Goal: Transaction & Acquisition: Purchase product/service

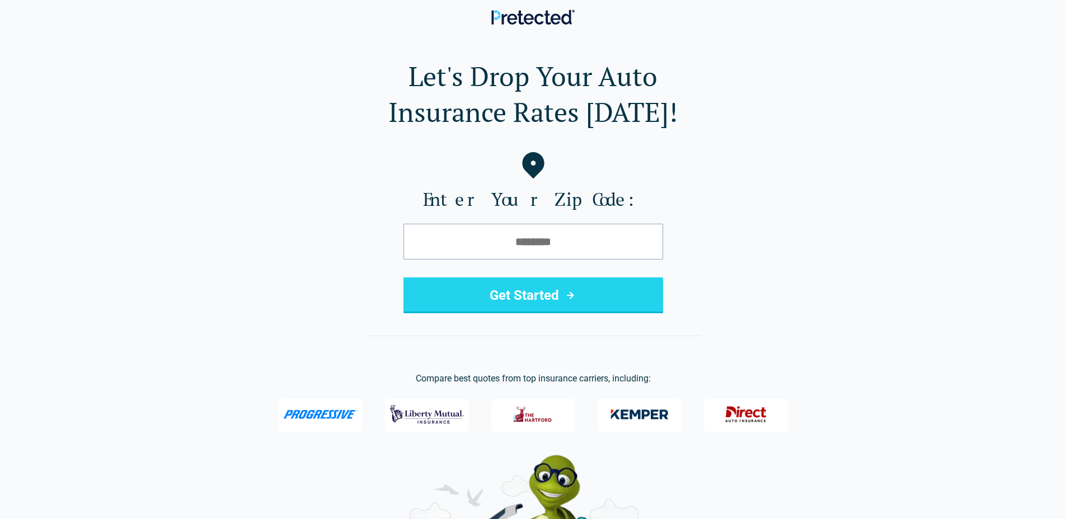
click at [238, 58] on h1 "Let's Drop Your Auto Insurance Rates [DATE]!" at bounding box center [533, 94] width 1030 height 72
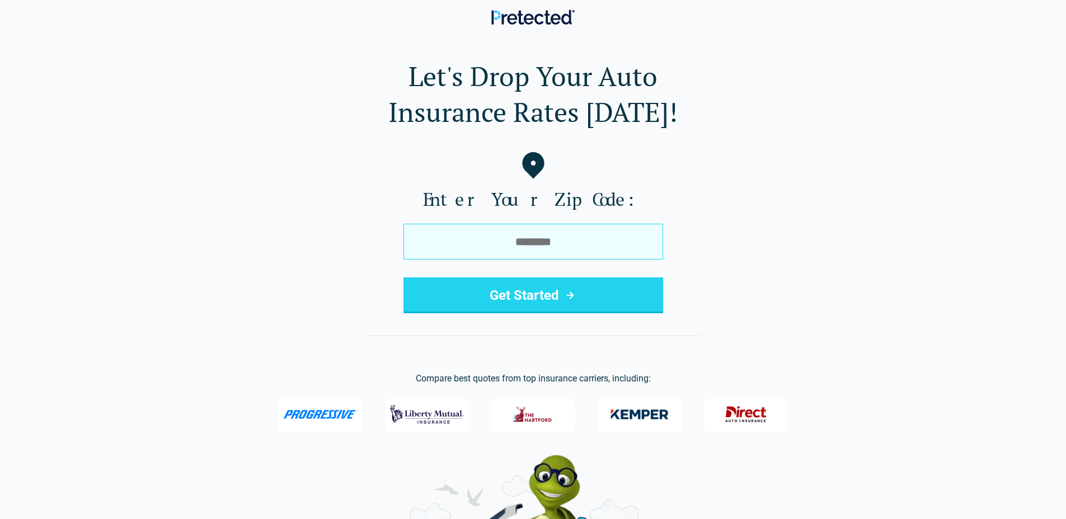
click at [572, 253] on input "tel" at bounding box center [534, 242] width 260 height 36
type input "*****"
click at [404, 278] on button "Get Started" at bounding box center [534, 296] width 260 height 36
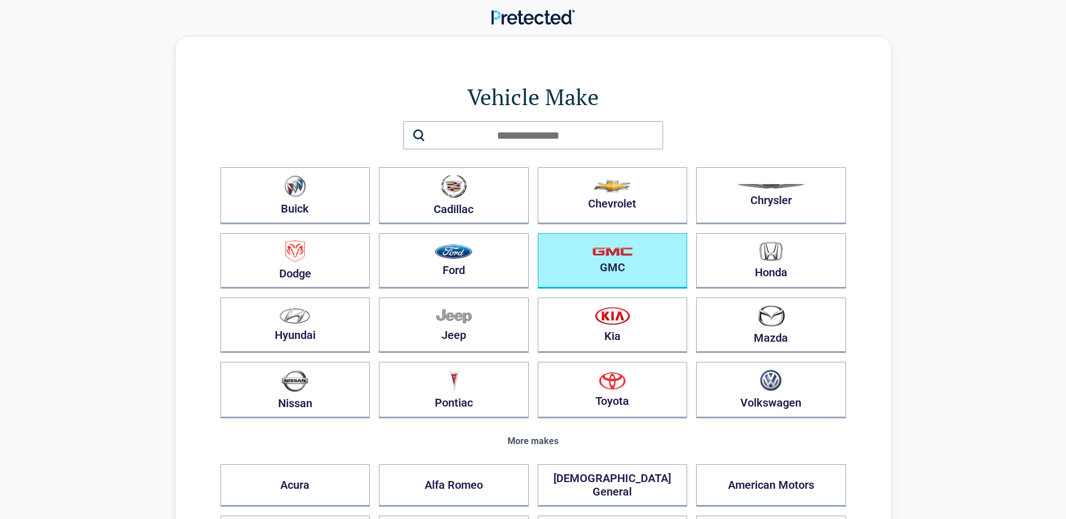
click at [633, 258] on button "GMC" at bounding box center [613, 260] width 150 height 55
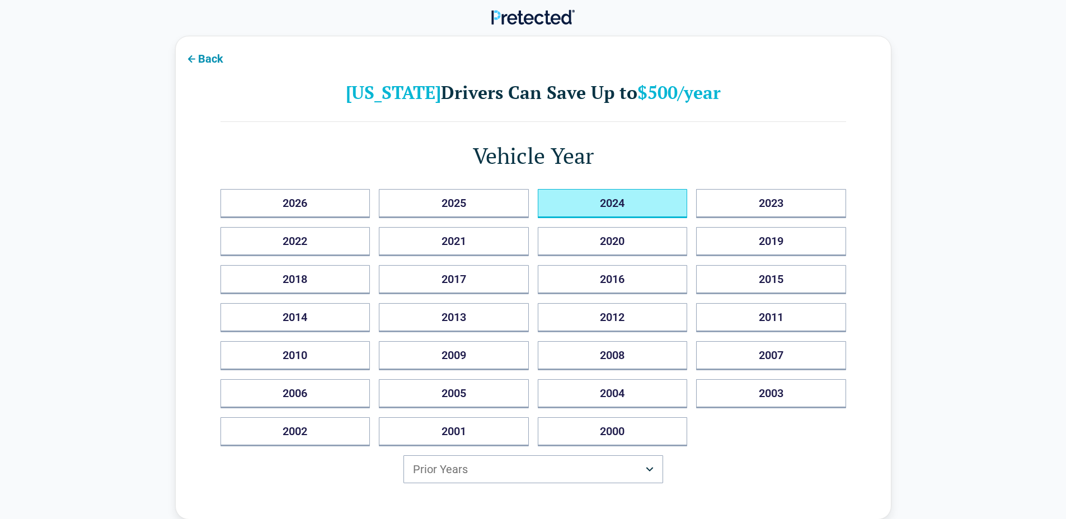
click at [585, 204] on button "2024" at bounding box center [613, 203] width 150 height 29
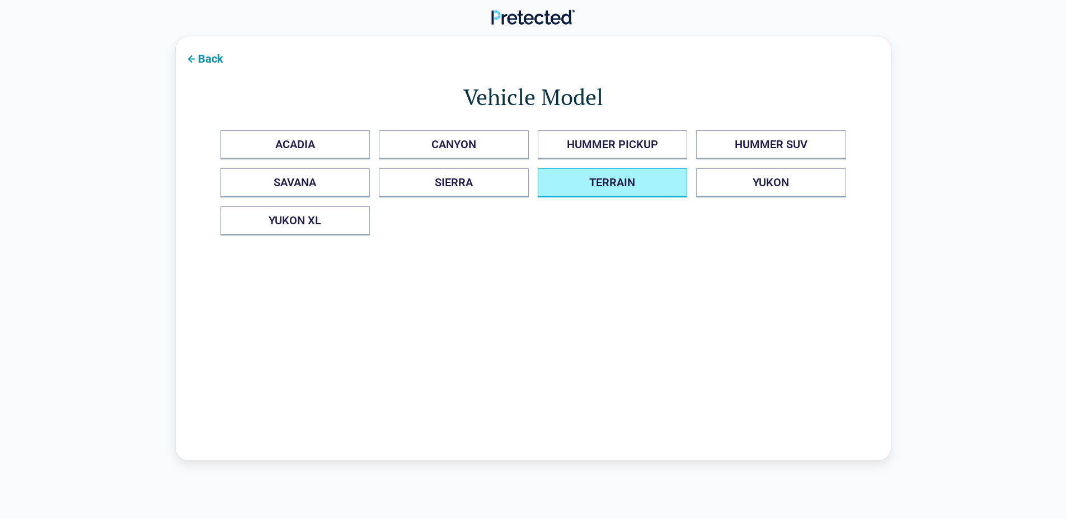
click at [591, 187] on button "TERRAIN" at bounding box center [613, 182] width 150 height 29
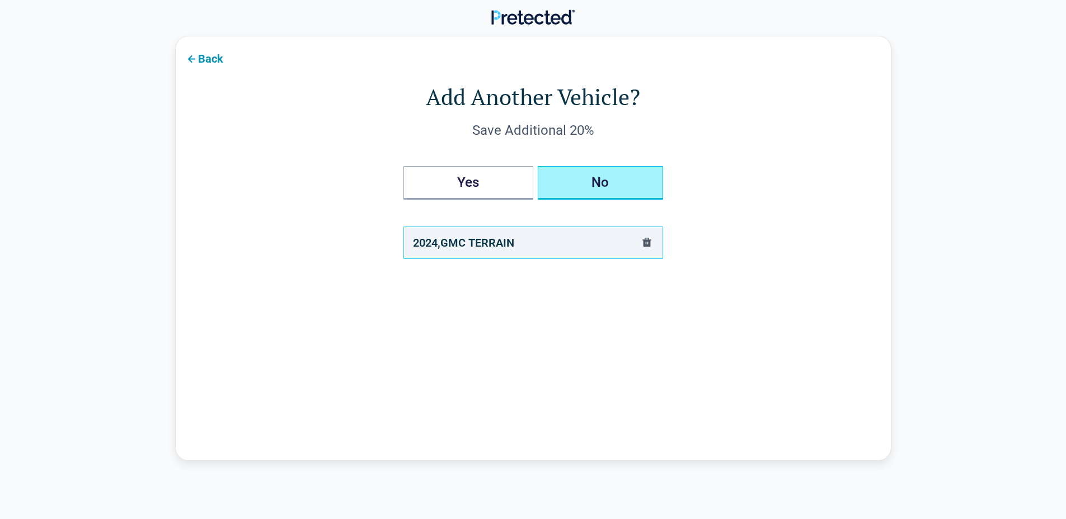
click at [589, 189] on button "No" at bounding box center [600, 183] width 125 height 34
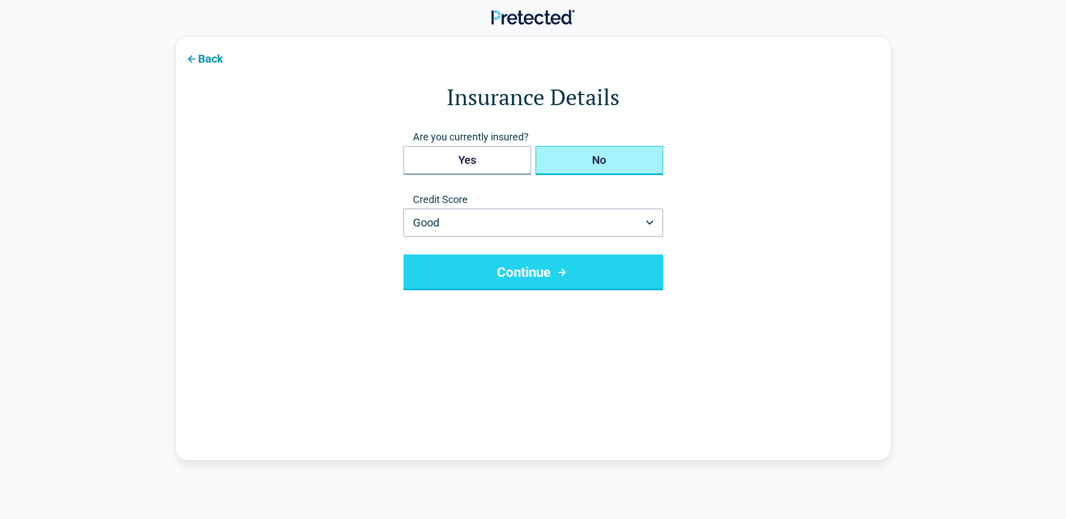
click at [589, 171] on button "No" at bounding box center [600, 160] width 128 height 29
click at [487, 169] on button "Yes" at bounding box center [468, 160] width 128 height 29
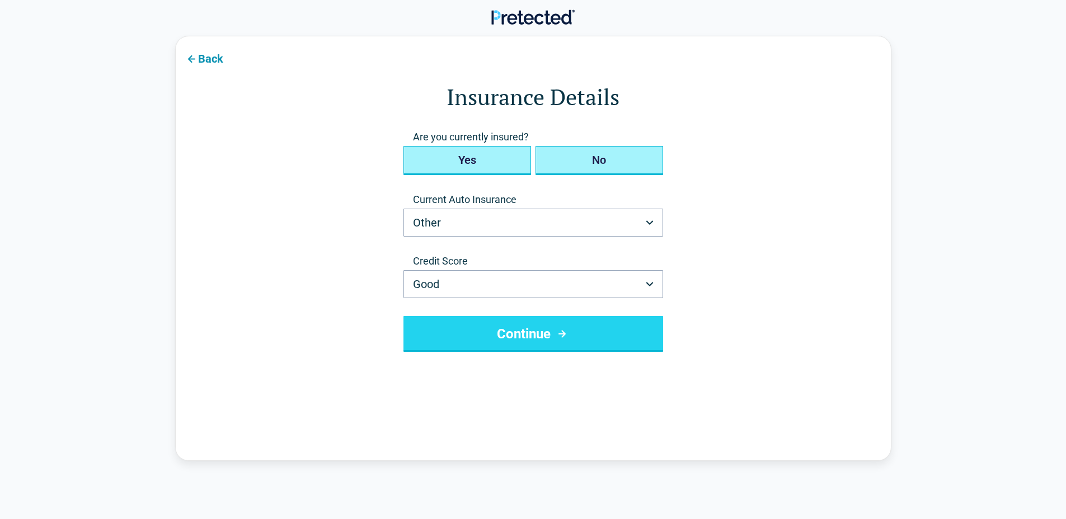
click at [607, 152] on button "No" at bounding box center [600, 160] width 128 height 29
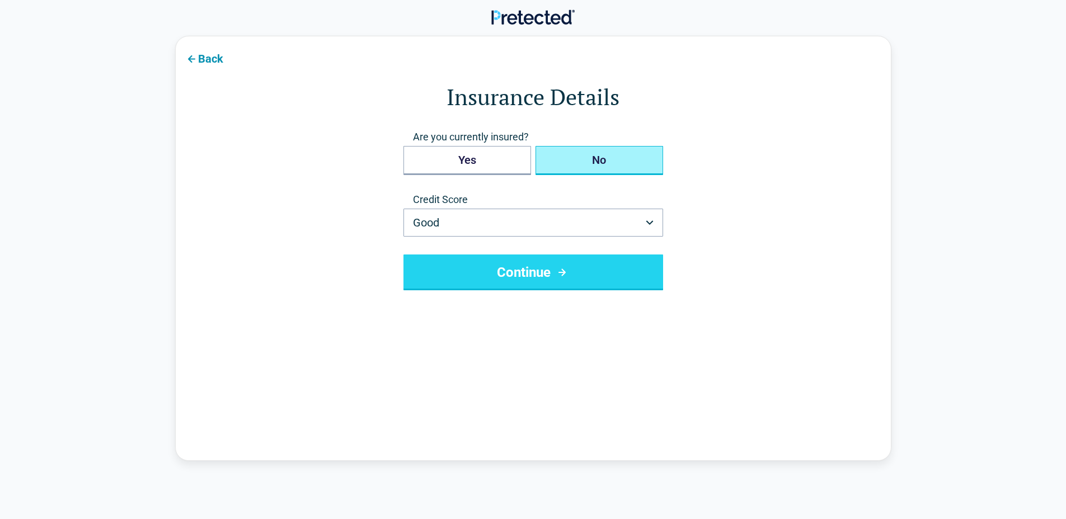
click at [512, 279] on button "Continue" at bounding box center [534, 273] width 260 height 36
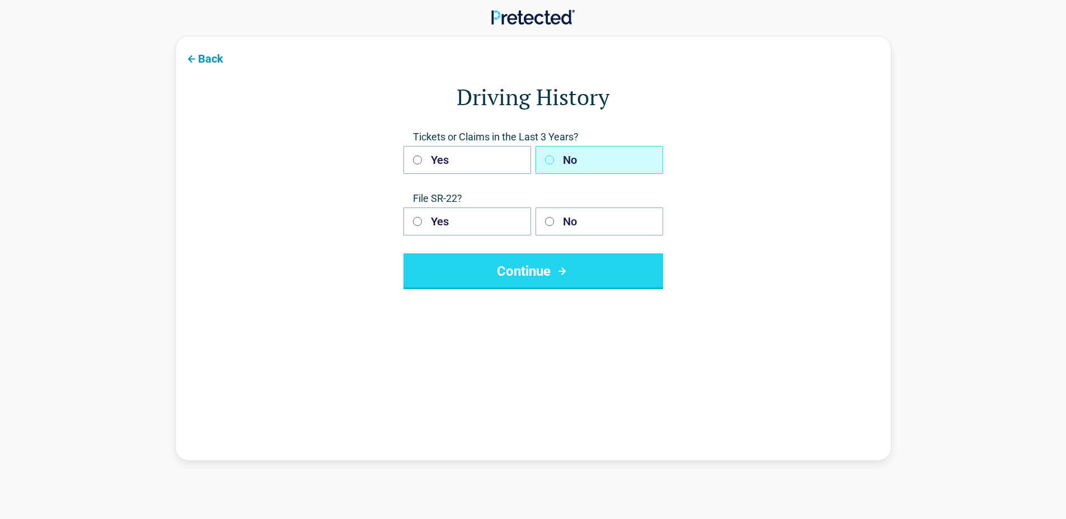
click at [562, 162] on button "No" at bounding box center [600, 160] width 128 height 28
click at [469, 232] on button "Yes" at bounding box center [468, 222] width 128 height 28
click at [786, 180] on form "Driving History Tickets or Claims in the Last 3 Years? Yes No File SR-22? Yes N…" at bounding box center [534, 185] width 626 height 208
drag, startPoint x: 458, startPoint y: 210, endPoint x: 466, endPoint y: 210, distance: 7.3
click at [458, 210] on button "Yes" at bounding box center [468, 222] width 128 height 28
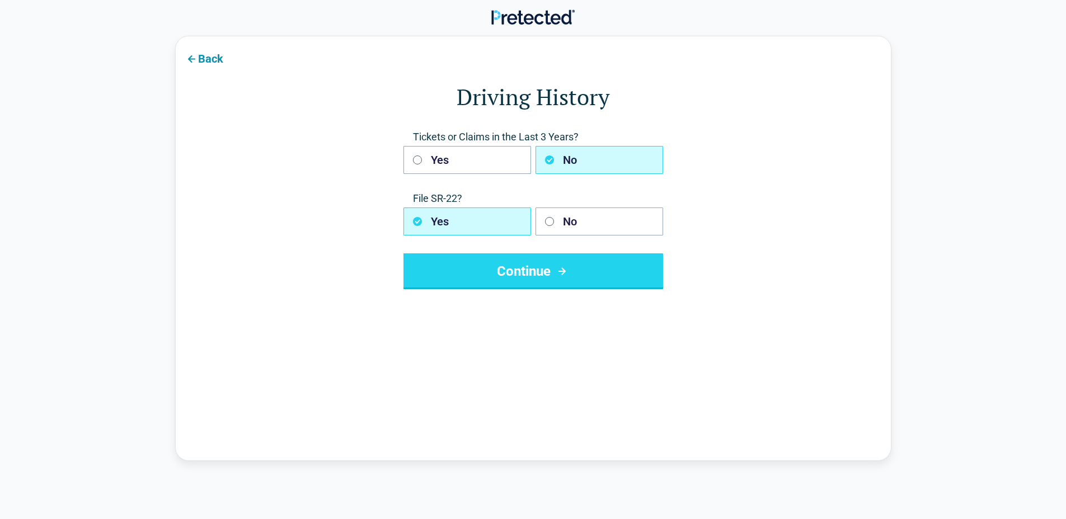
click at [579, 157] on button "No" at bounding box center [600, 160] width 128 height 28
click at [724, 168] on form "Driving History Tickets or Claims in the Last 3 Years? Yes No File SR-22? Yes N…" at bounding box center [534, 185] width 626 height 208
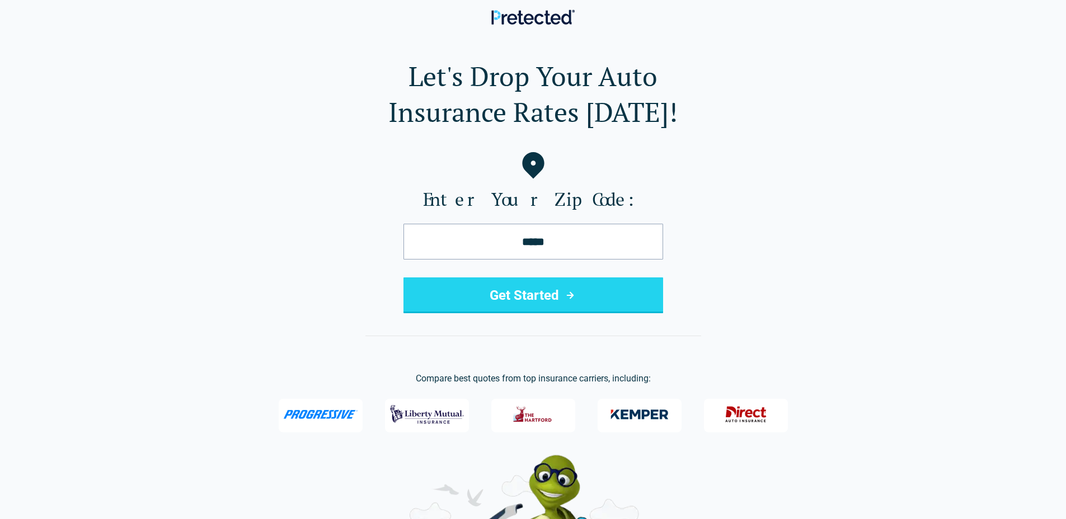
drag, startPoint x: 278, startPoint y: 69, endPoint x: 186, endPoint y: 39, distance: 96.6
click at [274, 68] on h1 "Let's Drop Your Auto Insurance Rates Today!" at bounding box center [533, 94] width 1030 height 72
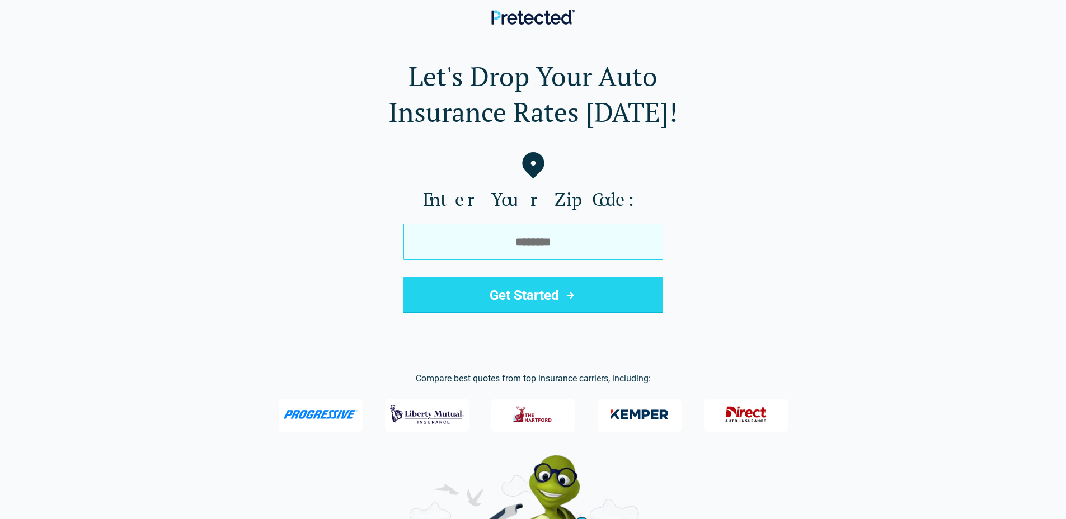
click at [544, 231] on input "tel" at bounding box center [534, 242] width 260 height 36
type input "*****"
click at [404, 278] on button "Get Started" at bounding box center [534, 296] width 260 height 36
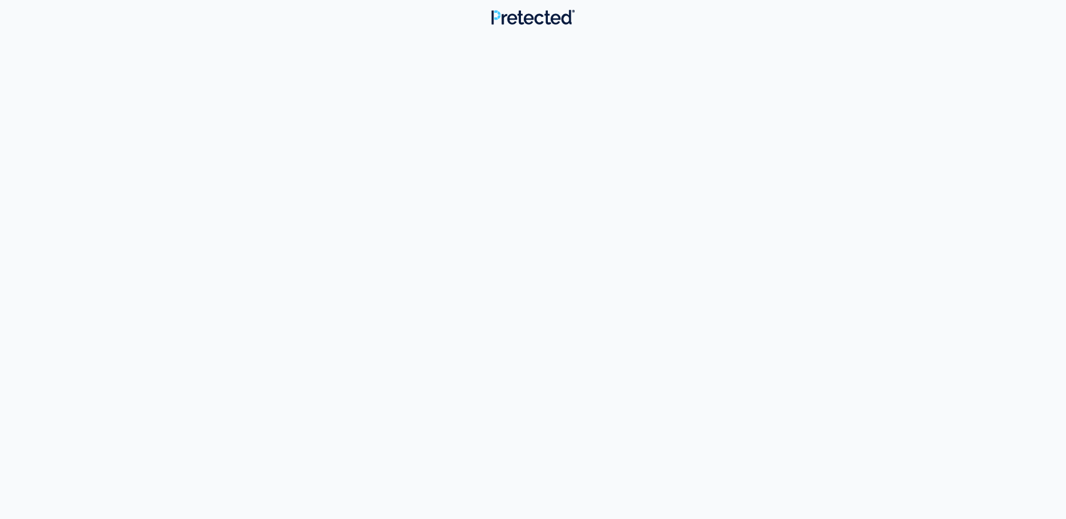
click at [574, 238] on button "GMC" at bounding box center [613, 260] width 150 height 55
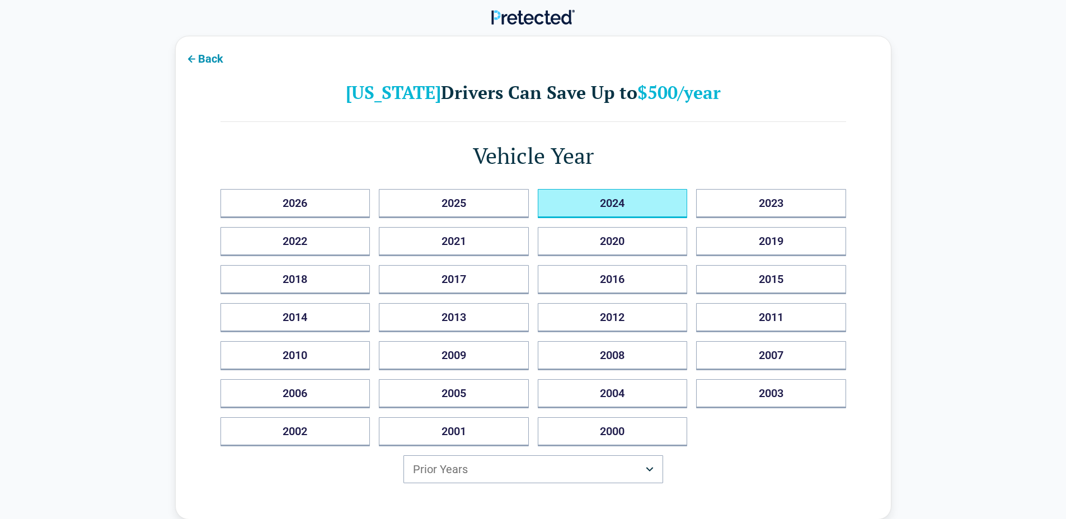
click at [598, 191] on button "2024" at bounding box center [613, 203] width 150 height 29
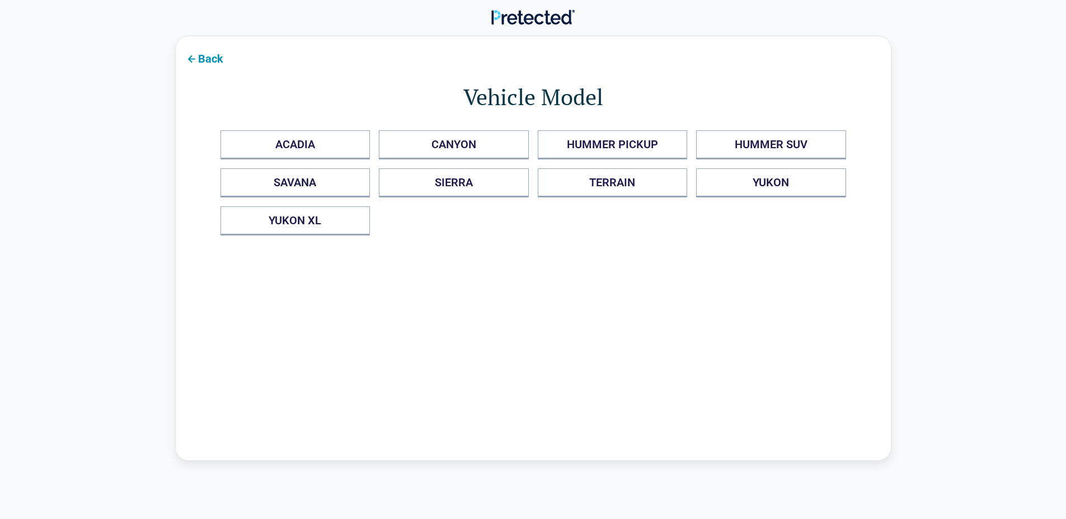
click at [602, 198] on div "ACADIA CANYON HUMMER PICKUP HUMMER SUV SAVANA SIERRA TERRAIN YUKON YUKON XL" at bounding box center [534, 182] width 626 height 105
click at [610, 178] on button "TERRAIN" at bounding box center [613, 182] width 150 height 29
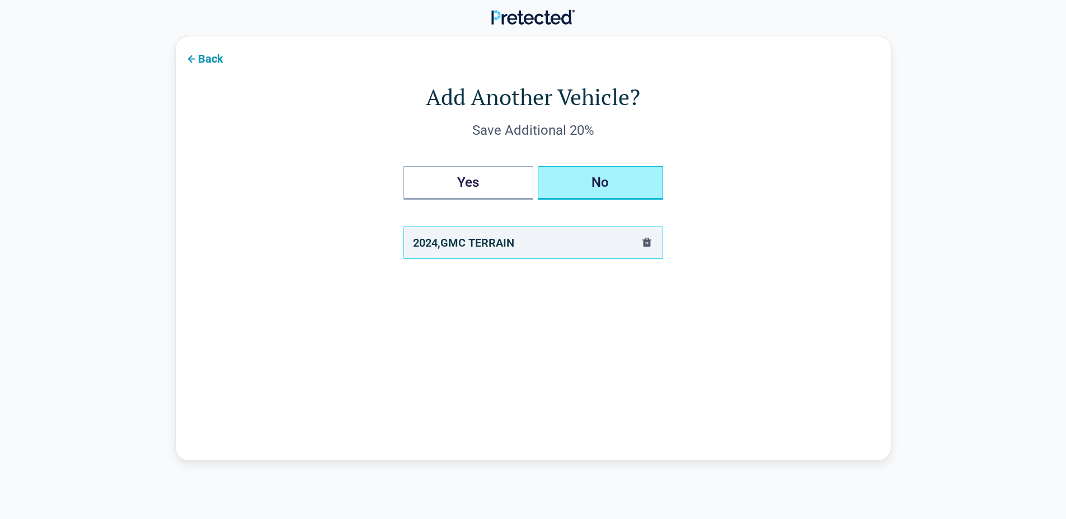
click at [617, 179] on button "No" at bounding box center [600, 183] width 125 height 34
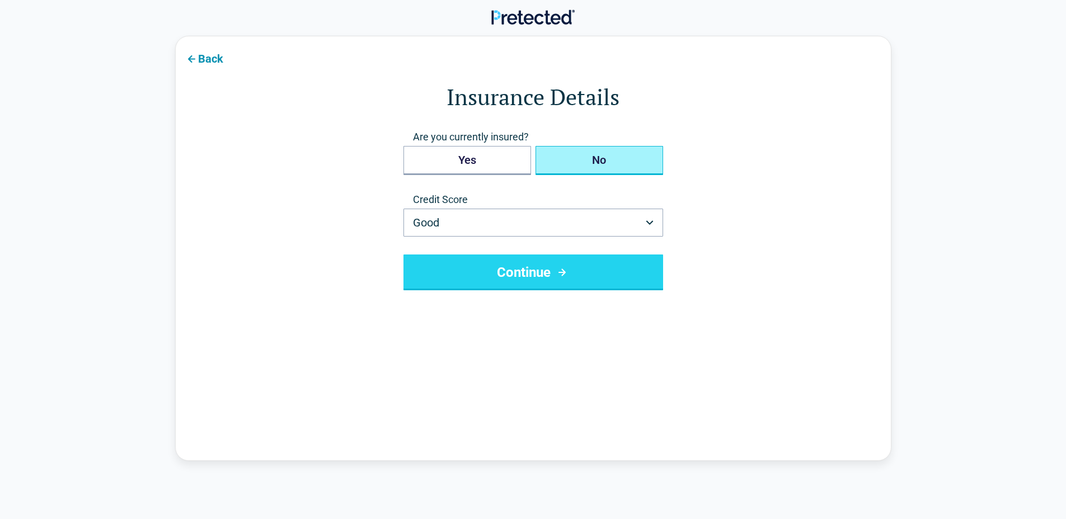
click at [610, 170] on button "No" at bounding box center [600, 160] width 128 height 29
click at [566, 288] on button "Continue" at bounding box center [534, 273] width 260 height 36
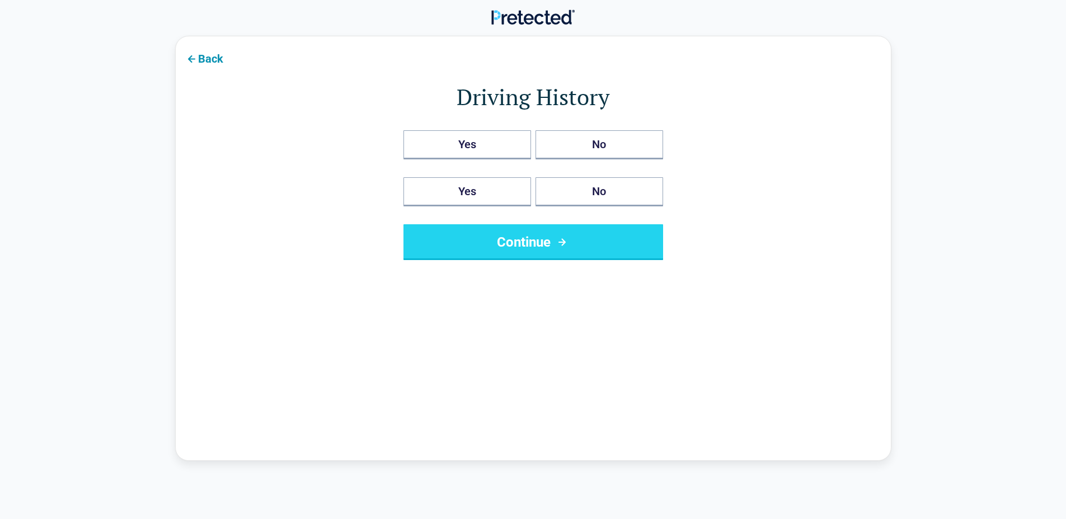
click at [531, 151] on div "Yes No" at bounding box center [534, 144] width 260 height 29
click at [526, 151] on button "Yes" at bounding box center [468, 144] width 128 height 29
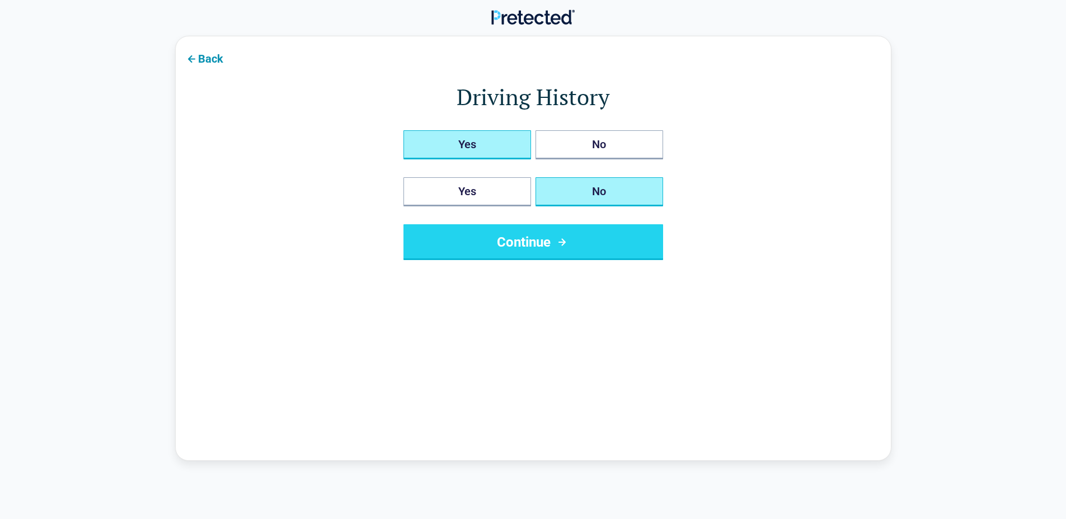
click at [559, 180] on button "No" at bounding box center [600, 191] width 128 height 29
click at [456, 180] on button "Yes" at bounding box center [468, 191] width 128 height 29
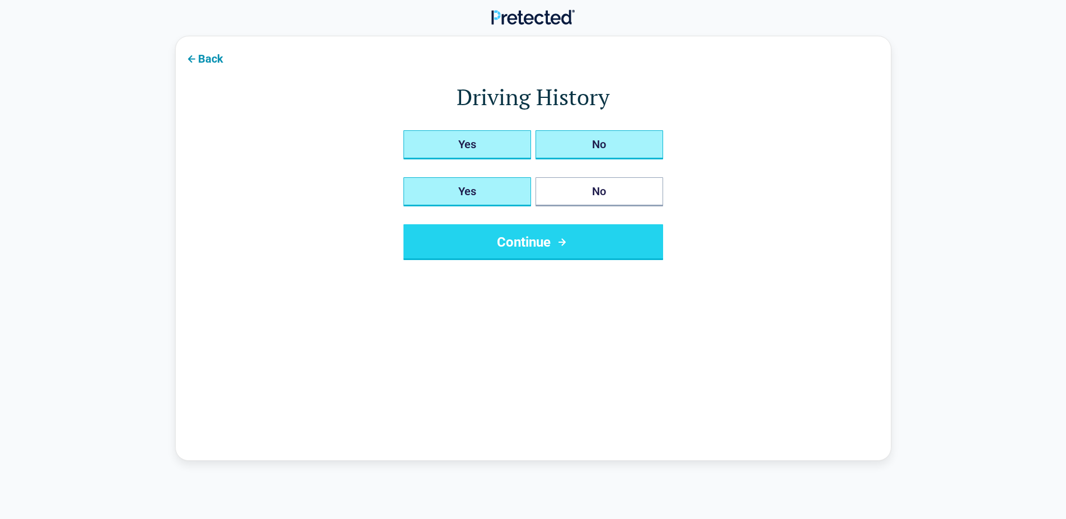
click at [576, 141] on button "No" at bounding box center [600, 144] width 128 height 29
click at [573, 177] on div "Yes No Yes No Continue" at bounding box center [534, 195] width 260 height 130
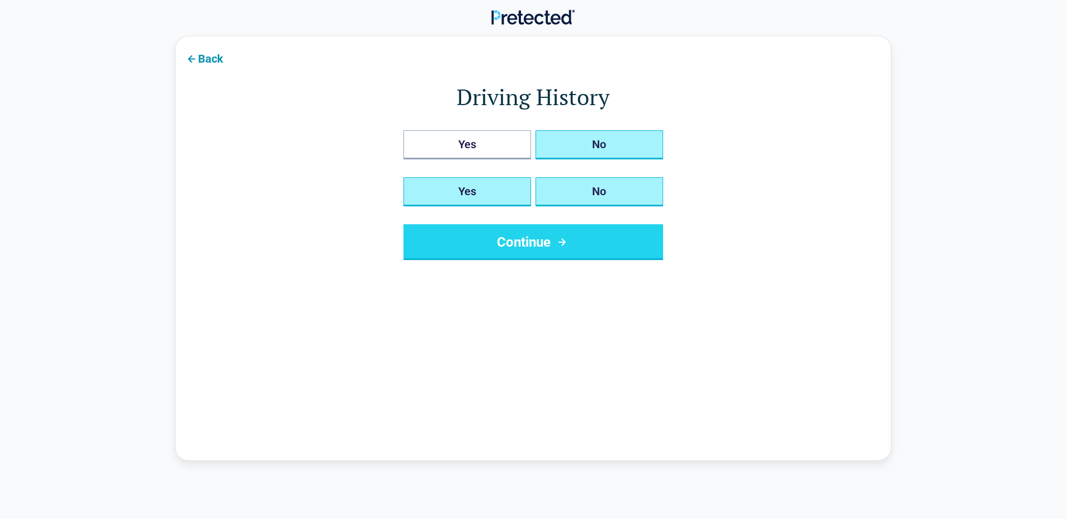
click at [557, 186] on button "No" at bounding box center [600, 191] width 128 height 29
click at [481, 200] on button "Yes" at bounding box center [468, 191] width 128 height 29
click at [550, 190] on button "No" at bounding box center [600, 191] width 128 height 29
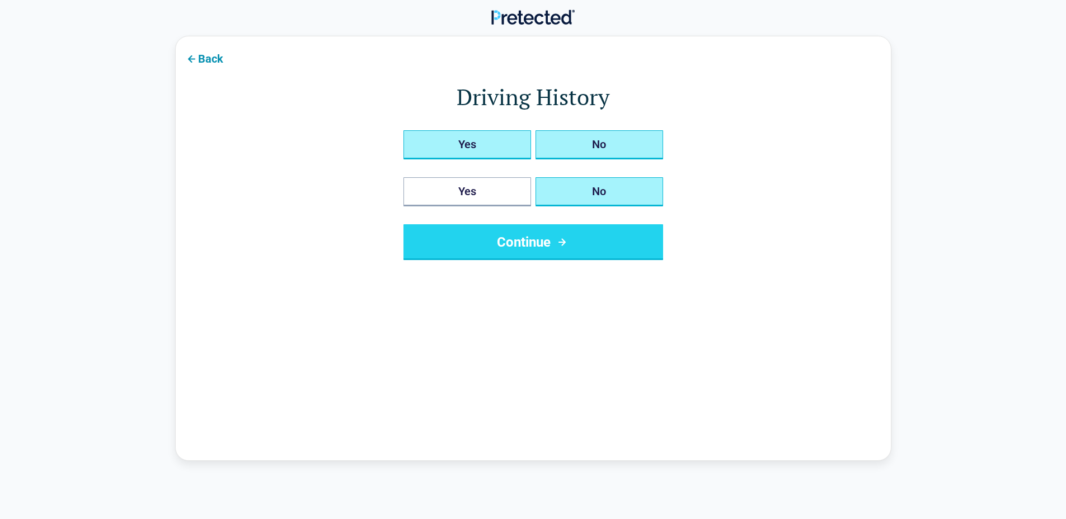
click at [456, 143] on button "Yes" at bounding box center [468, 144] width 128 height 29
click at [573, 143] on button "No" at bounding box center [600, 144] width 128 height 29
click at [563, 193] on button "No" at bounding box center [600, 191] width 128 height 29
click at [469, 207] on div "Yes No Yes No Continue" at bounding box center [534, 195] width 260 height 130
click at [505, 148] on button "Yes" at bounding box center [468, 144] width 128 height 29
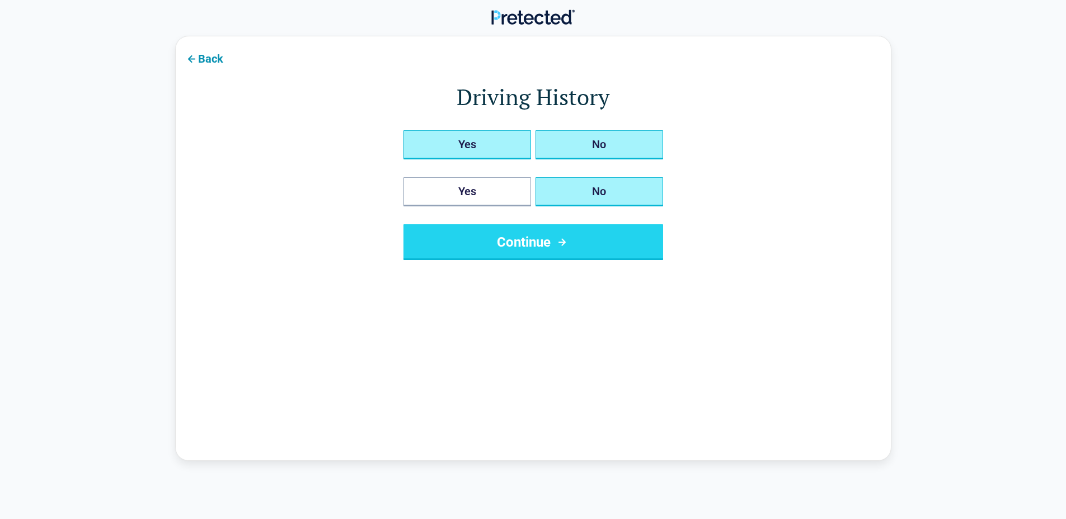
drag, startPoint x: 554, startPoint y: 139, endPoint x: 565, endPoint y: 167, distance: 29.6
click at [554, 140] on button "No" at bounding box center [600, 144] width 128 height 29
drag, startPoint x: 569, startPoint y: 181, endPoint x: 488, endPoint y: 172, distance: 81.7
click at [569, 182] on button "No" at bounding box center [600, 191] width 128 height 29
drag, startPoint x: 361, startPoint y: 82, endPoint x: 353, endPoint y: 80, distance: 8.6
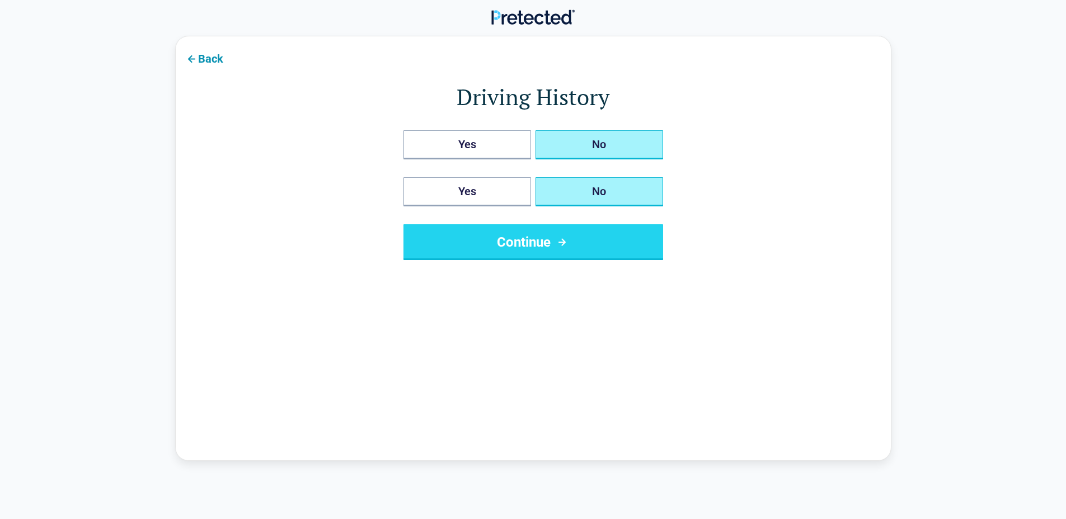
click at [360, 82] on h1 "Driving History" at bounding box center [534, 96] width 626 height 31
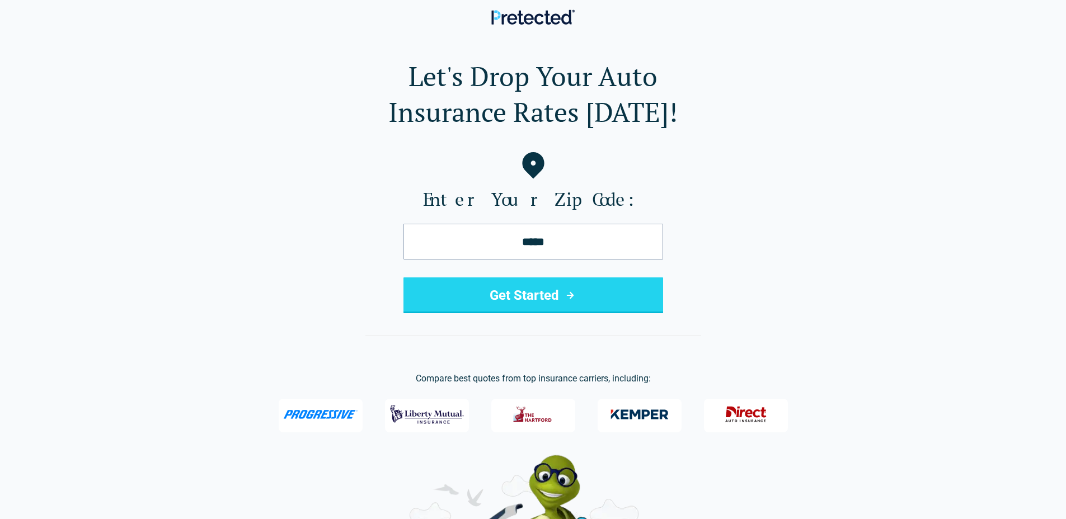
click at [114, 53] on section "Let's Drop Your Auto Insurance Rates Today! Enter Your Zip Code: ***** Get Star…" at bounding box center [533, 245] width 1066 height 419
click at [553, 286] on button "Get Started" at bounding box center [534, 296] width 260 height 36
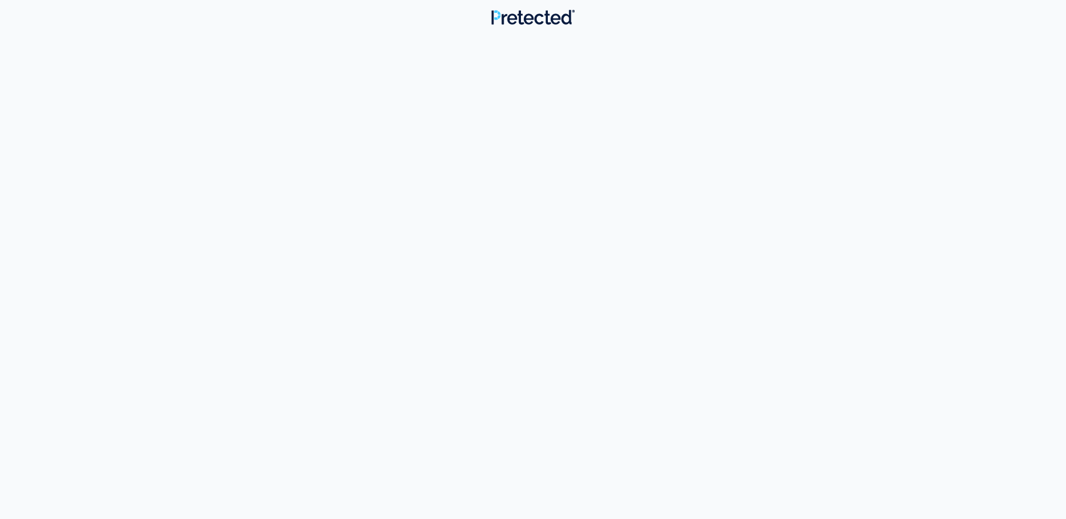
click at [561, 232] on div "Buick Cadillac Chevrolet Chrysler Dodge Ford GMC Honda Hyundai Jeep Kia Mazda N…" at bounding box center [534, 292] width 626 height 251
click at [582, 263] on button "GMC" at bounding box center [613, 260] width 150 height 55
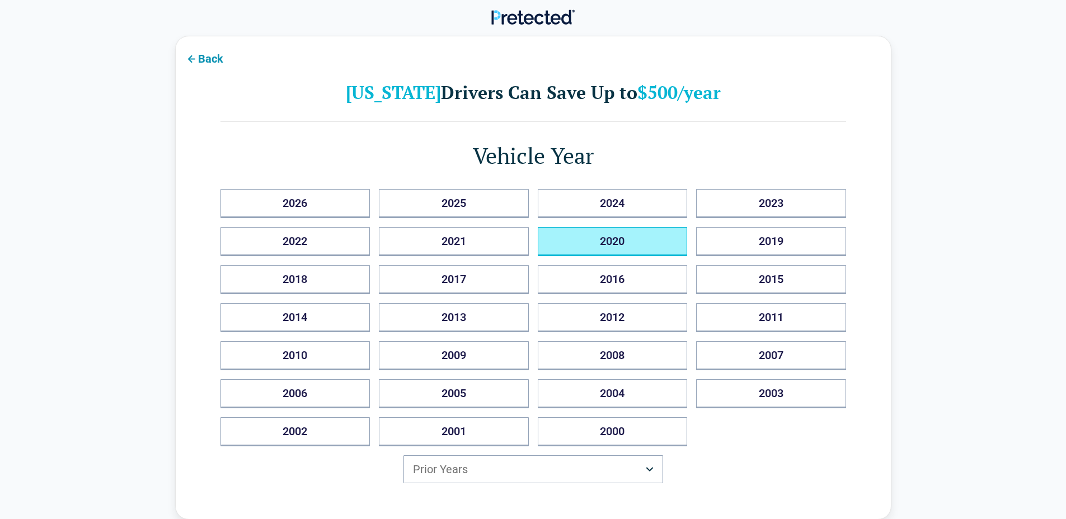
click at [587, 250] on button "2020" at bounding box center [613, 241] width 150 height 29
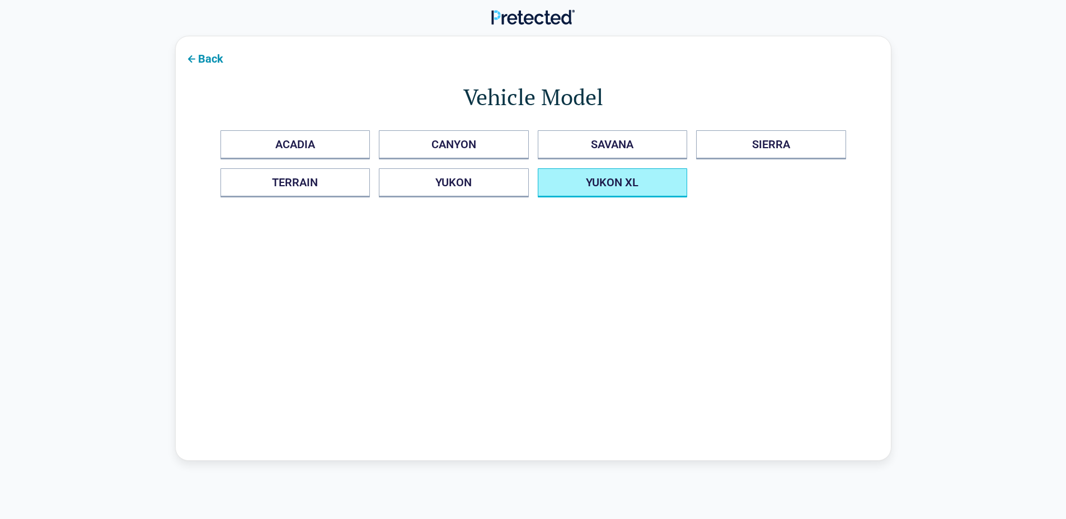
click at [606, 192] on XL "YUKON XL" at bounding box center [613, 182] width 150 height 29
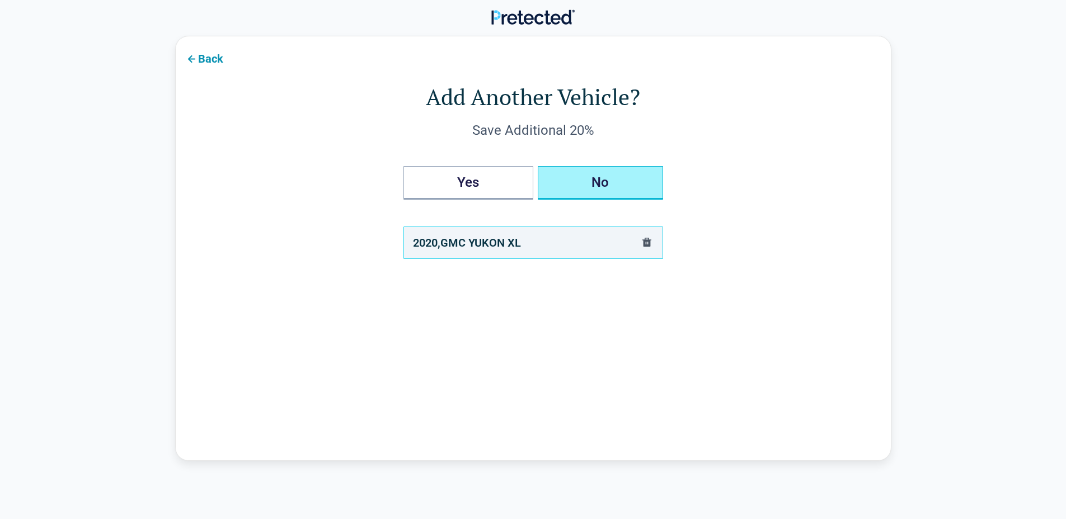
click at [607, 195] on button "No" at bounding box center [600, 183] width 125 height 34
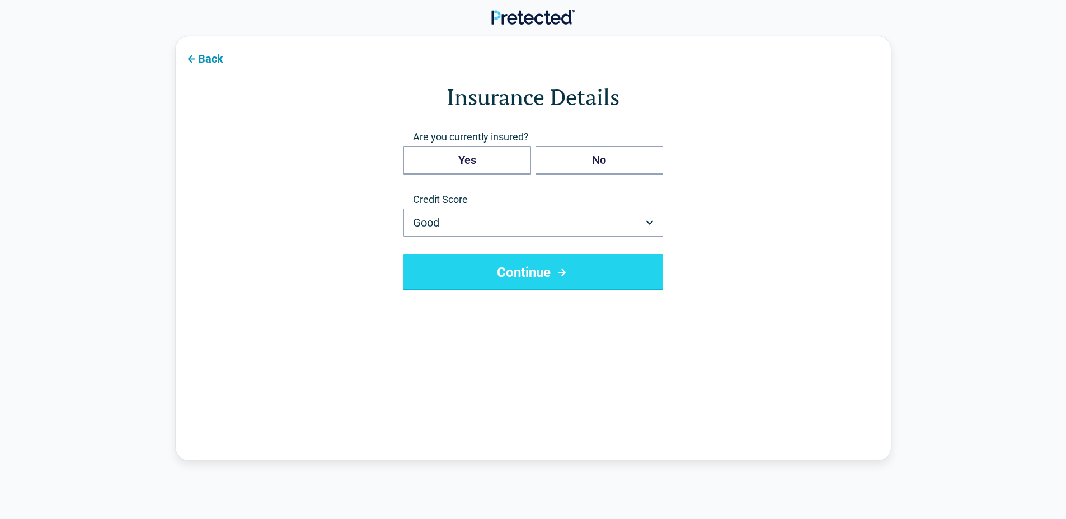
click at [543, 265] on button "Continue" at bounding box center [534, 273] width 260 height 36
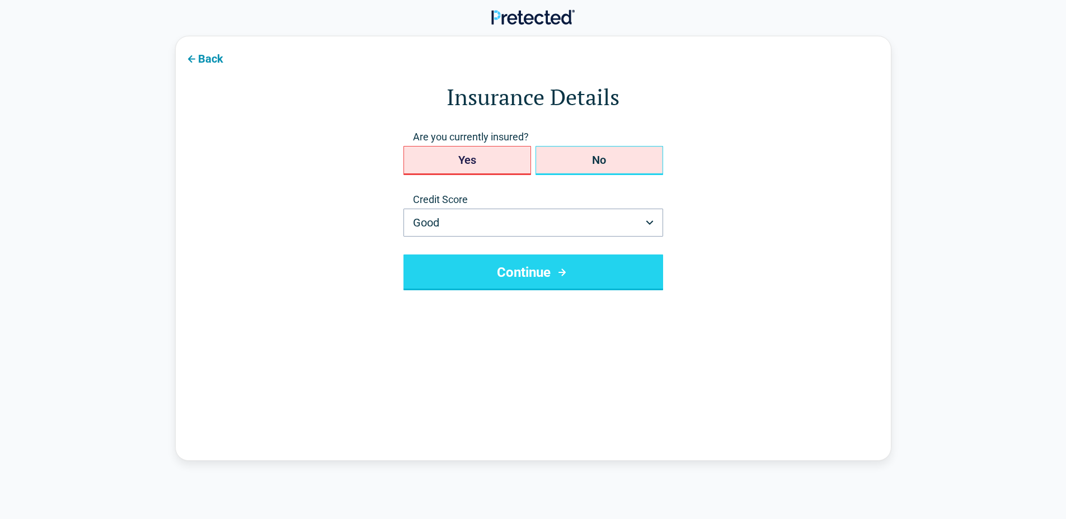
click at [583, 164] on button "No" at bounding box center [600, 160] width 128 height 29
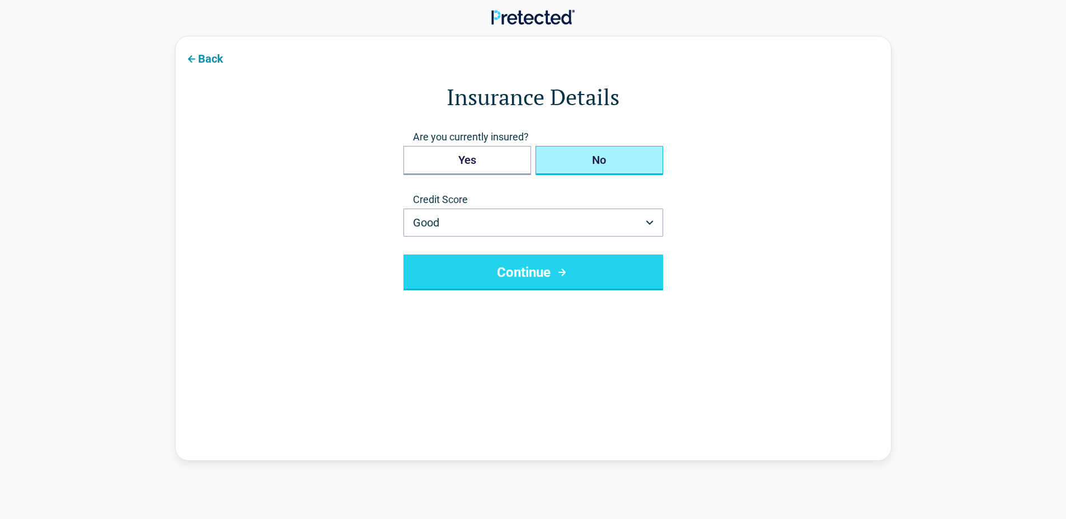
click at [575, 251] on div "Are you currently insured? Yes No Credit Score Good ********* **** ******* ****…" at bounding box center [534, 210] width 260 height 160
click at [573, 261] on button "Continue" at bounding box center [534, 273] width 260 height 36
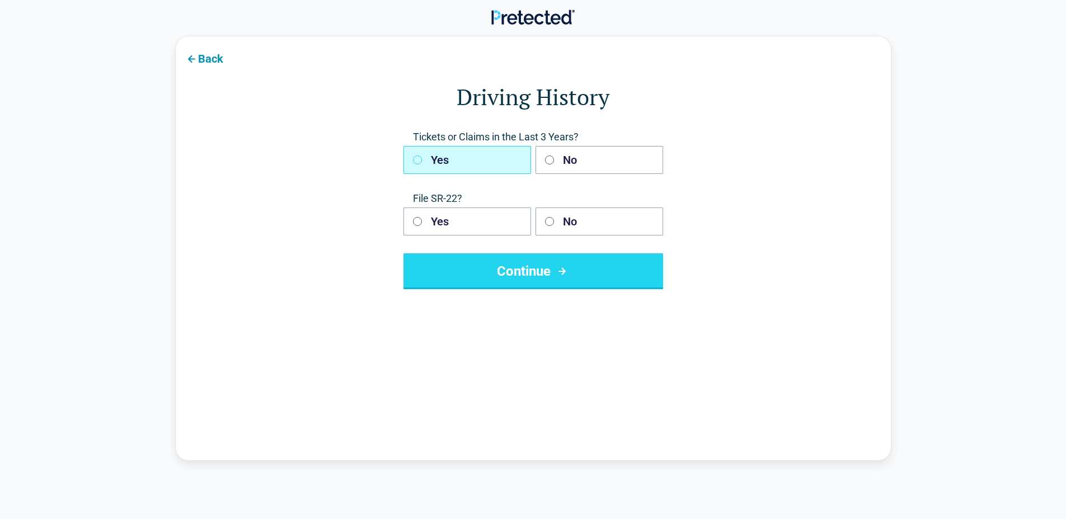
click at [485, 161] on button "Yes" at bounding box center [468, 160] width 128 height 28
click at [578, 222] on button "No" at bounding box center [600, 222] width 128 height 28
click at [665, 118] on form "Driving History Tickets or Claims in the Last 3 Years? Yes No File SR-22? Yes N…" at bounding box center [534, 185] width 626 height 208
